Goal: Task Accomplishment & Management: Use online tool/utility

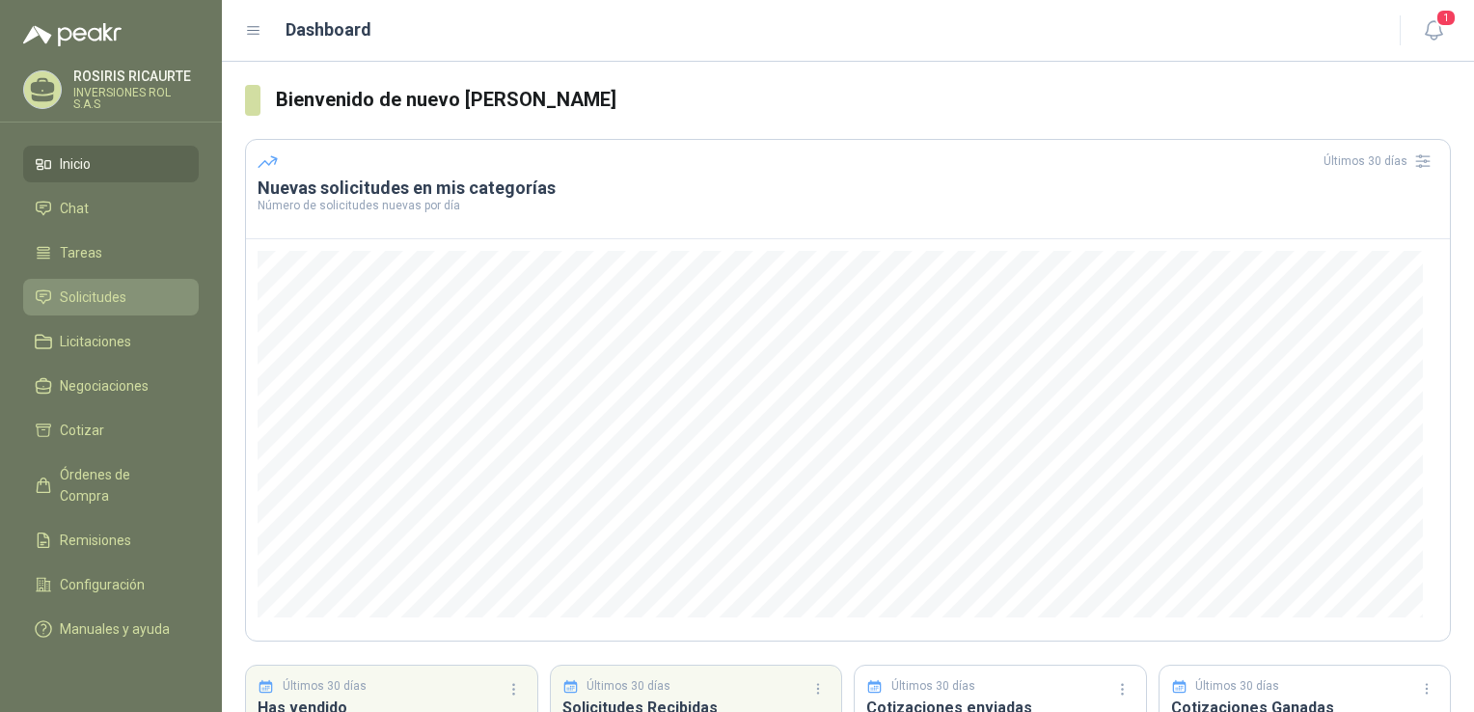
click at [96, 299] on span "Solicitudes" at bounding box center [93, 296] width 67 height 21
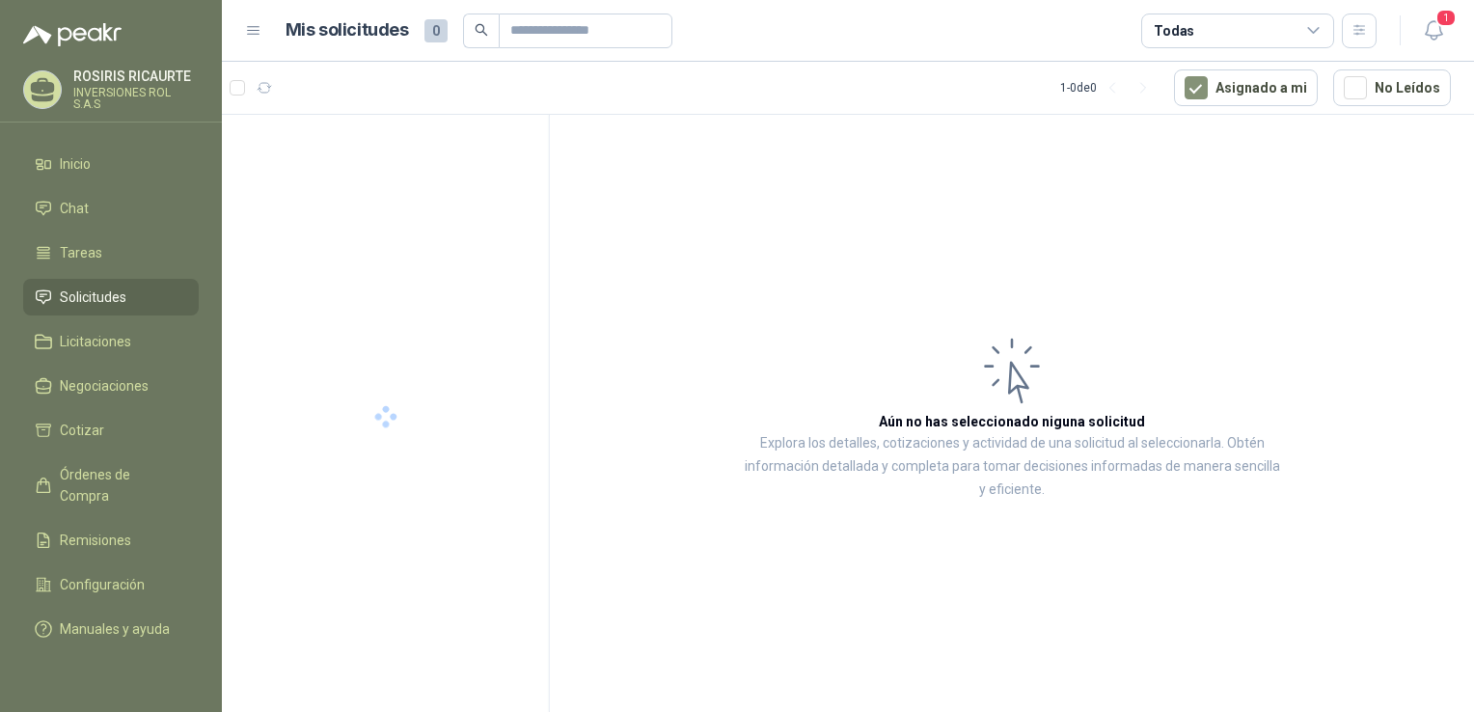
click at [96, 299] on span "Solicitudes" at bounding box center [93, 296] width 67 height 21
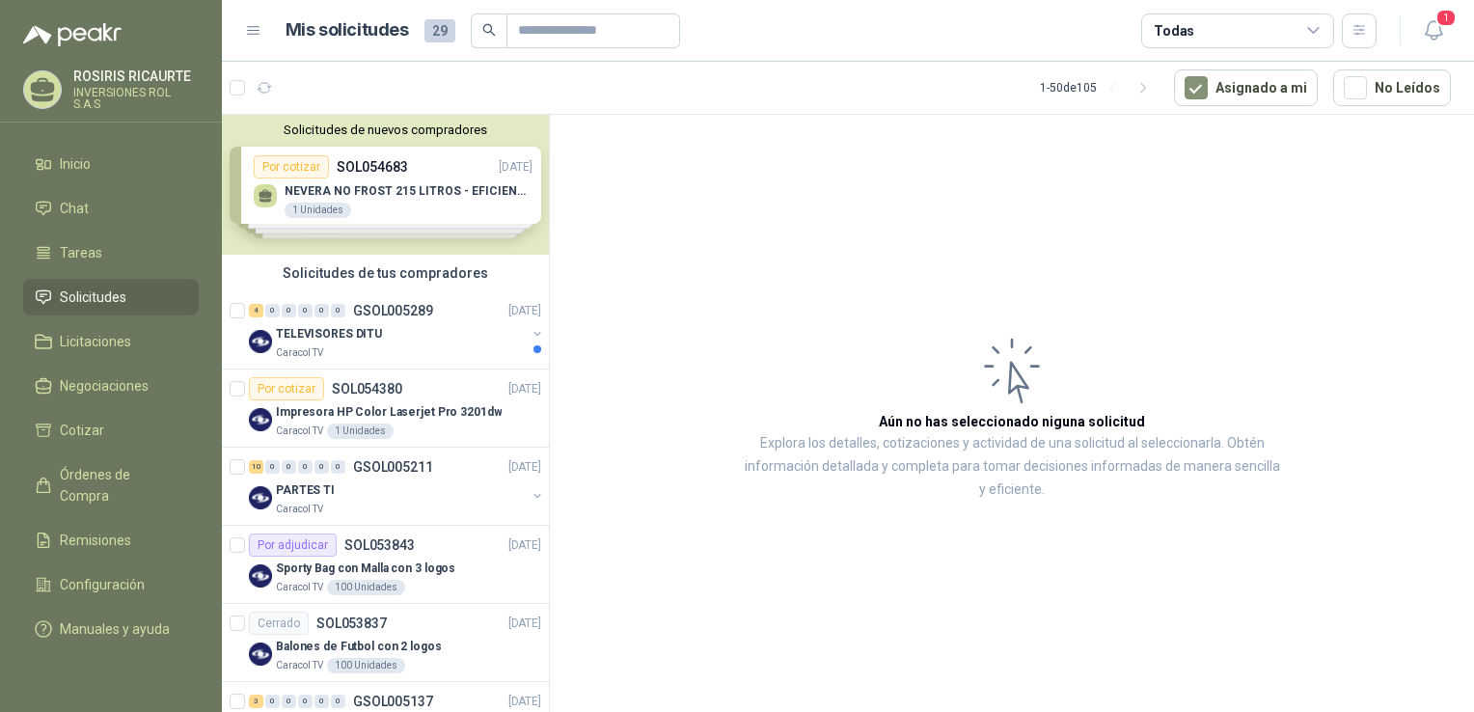
click at [400, 198] on div "Solicitudes de nuevos compradores Por cotizar SOL054683 [DATE] NEVERA NO FROST …" at bounding box center [385, 185] width 327 height 140
click at [400, 198] on p "NEVERA NO FROST 215 LITROS - EFICIENCIA ENERGETICA A" at bounding box center [409, 191] width 248 height 14
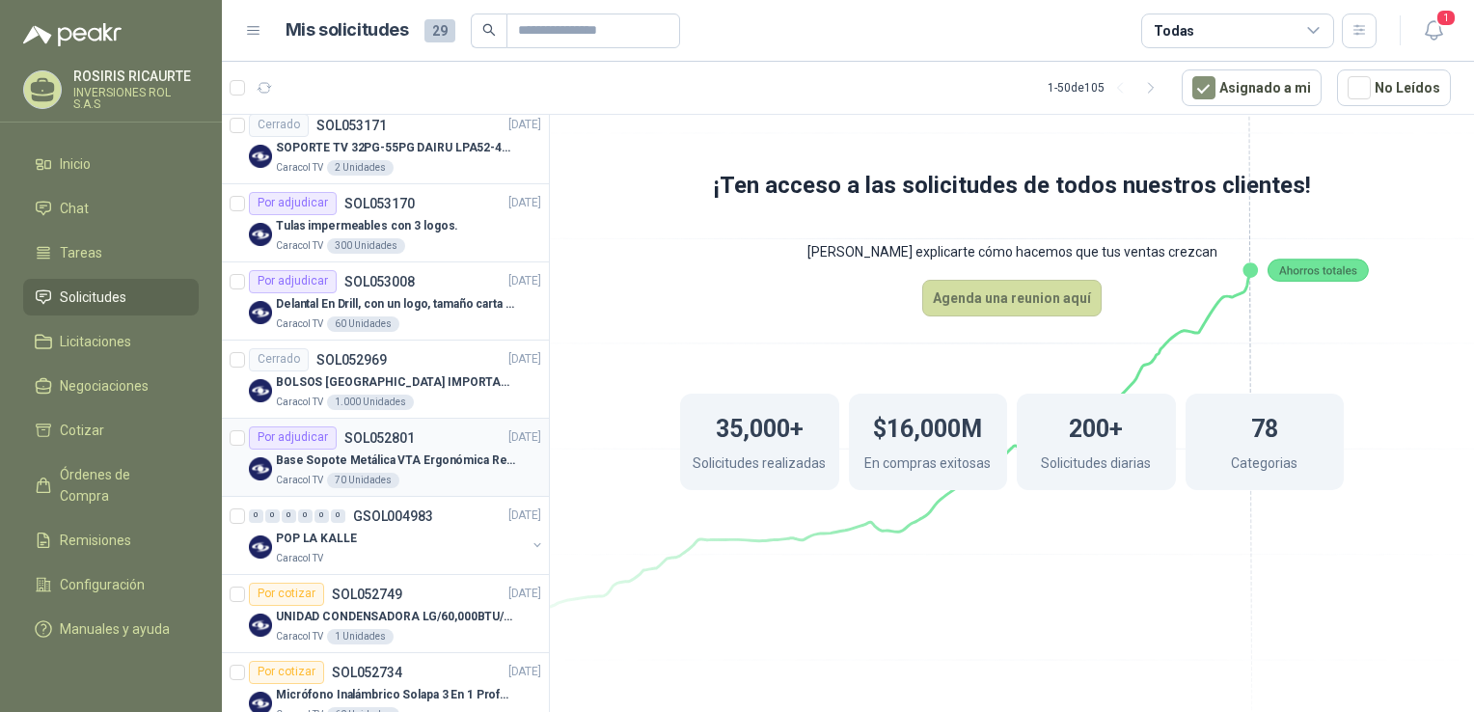
scroll to position [1254, 0]
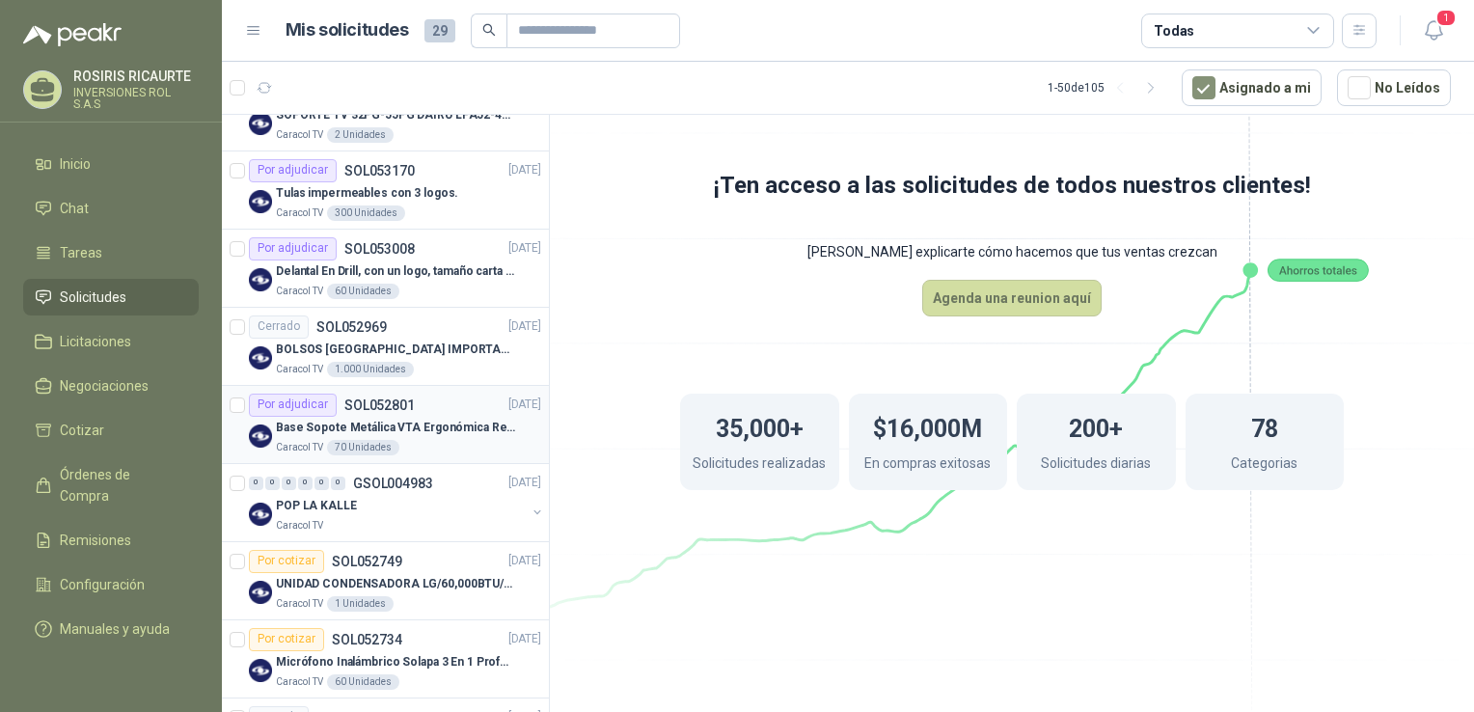
click at [426, 445] on div "Caracol TV 70 Unidades" at bounding box center [408, 447] width 265 height 15
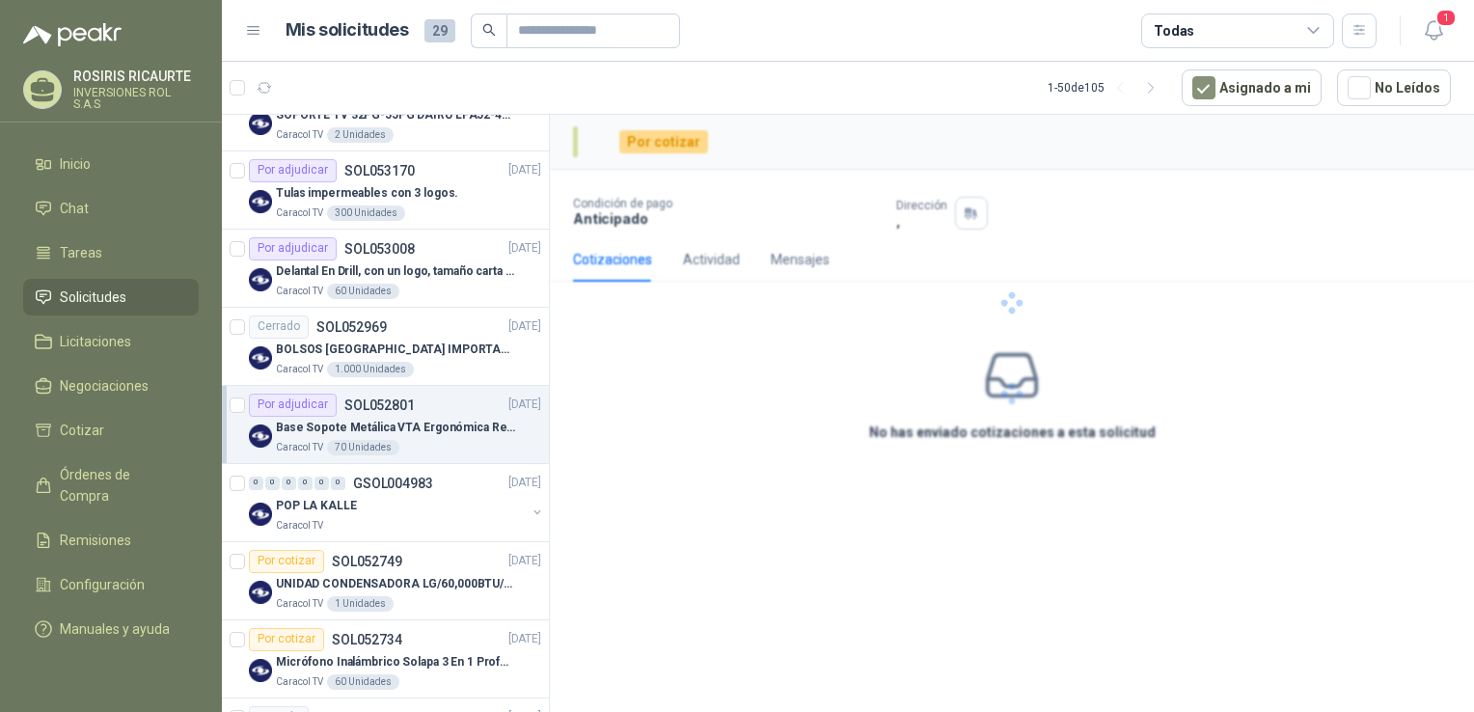
click at [426, 445] on div "Caracol TV 70 Unidades" at bounding box center [408, 447] width 265 height 15
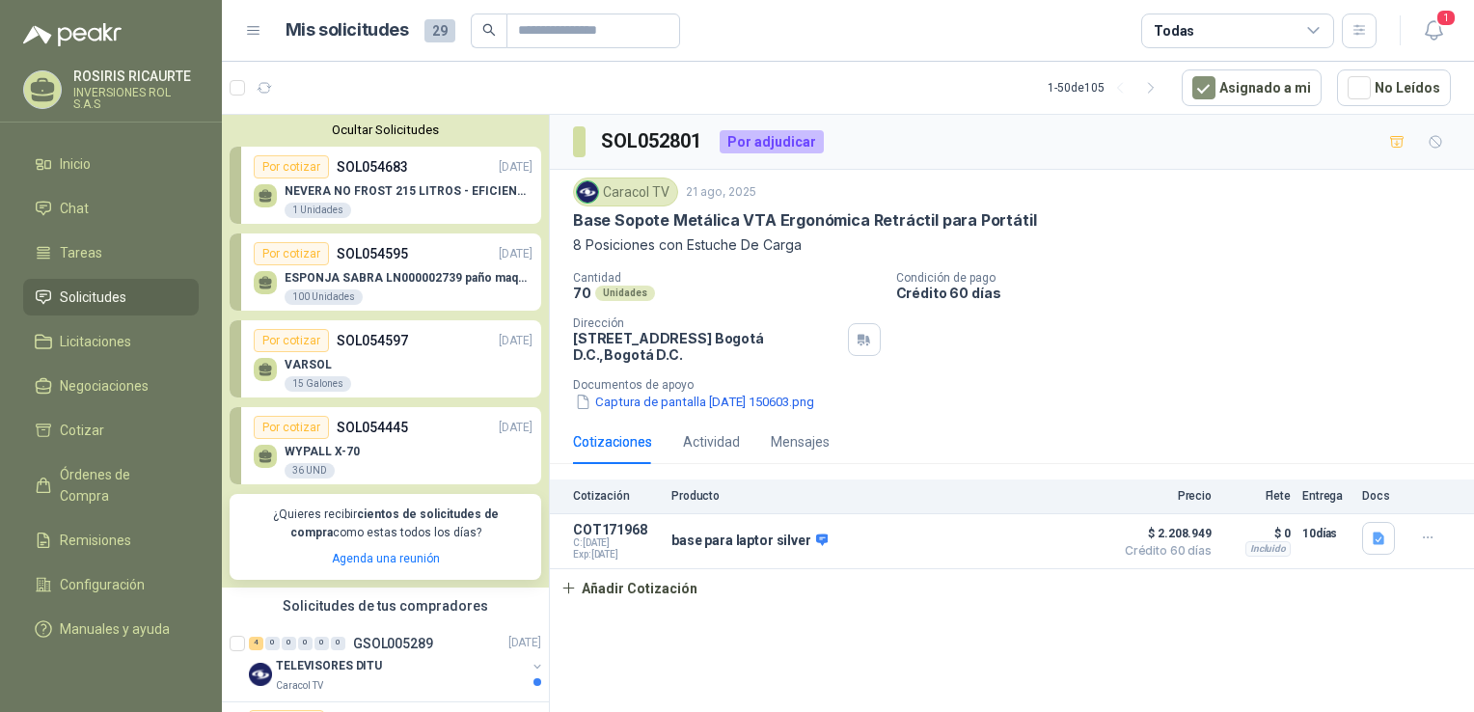
click at [399, 299] on div "ESPONJA SABRA LN000002739 paño maquina 3m 14cm x10 m 100 Unidades" at bounding box center [409, 288] width 248 height 35
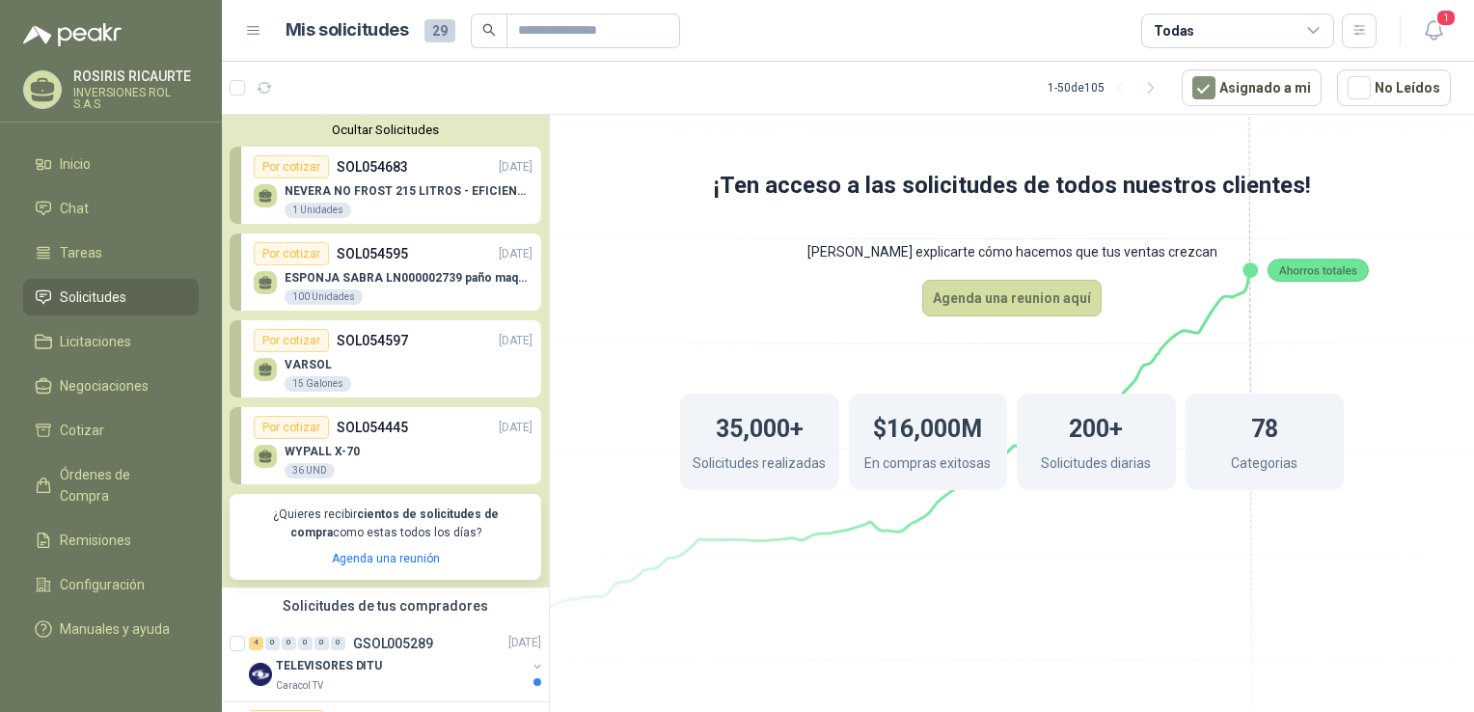
click at [394, 370] on div "VARSOL 15 Galones" at bounding box center [393, 372] width 279 height 41
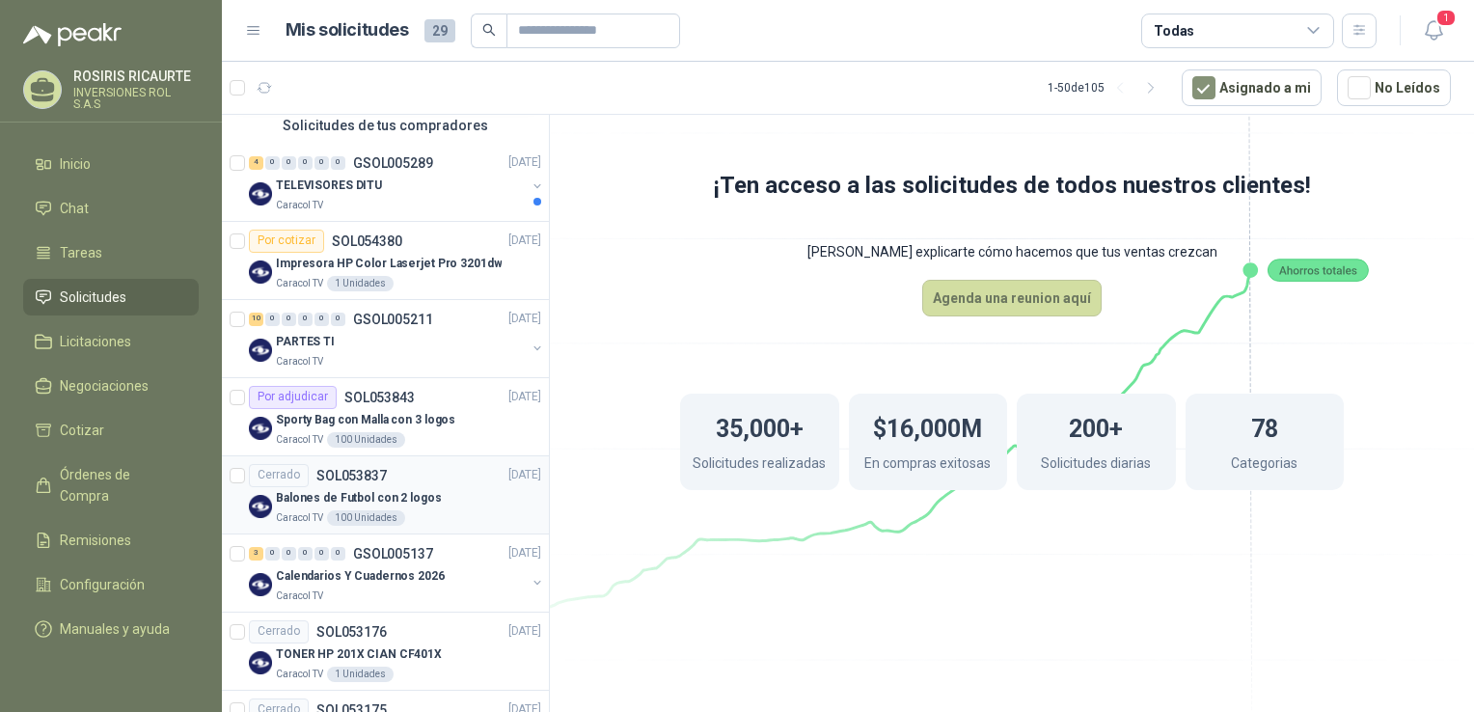
scroll to position [482, 0]
click at [618, 528] on div "35,000+ Solicitudes realizadas $16,000M En compras exitosas 200+ Solicitudes di…" at bounding box center [1012, 441] width 818 height 251
click at [313, 497] on p "Balones de Futbol con 2 logos" at bounding box center [359, 496] width 166 height 18
